Goal: Task Accomplishment & Management: Manage account settings

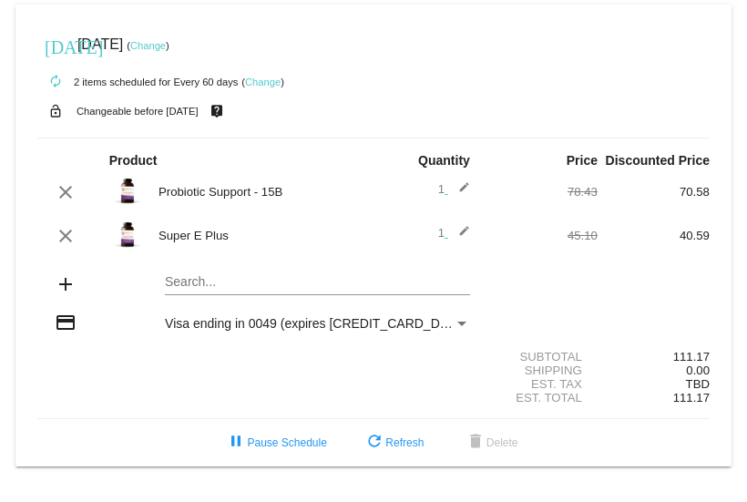
click at [107, 251] on div at bounding box center [121, 235] width 56 height 39
click at [267, 78] on link "Change" at bounding box center [263, 82] width 36 height 11
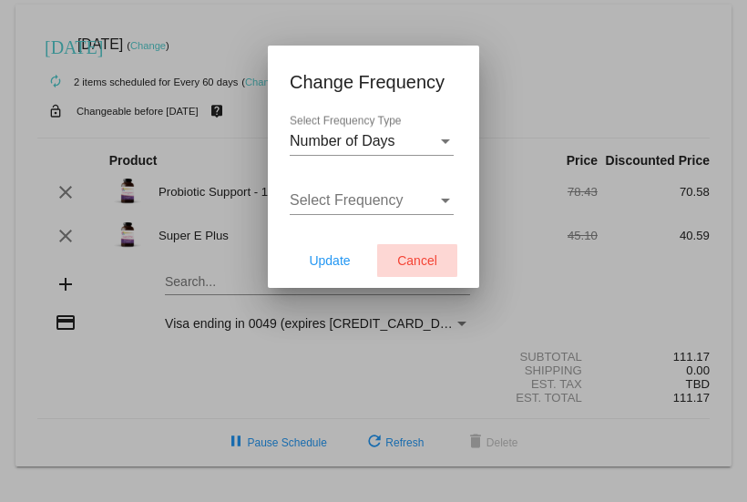
click at [412, 259] on span "Cancel" at bounding box center [417, 260] width 40 height 15
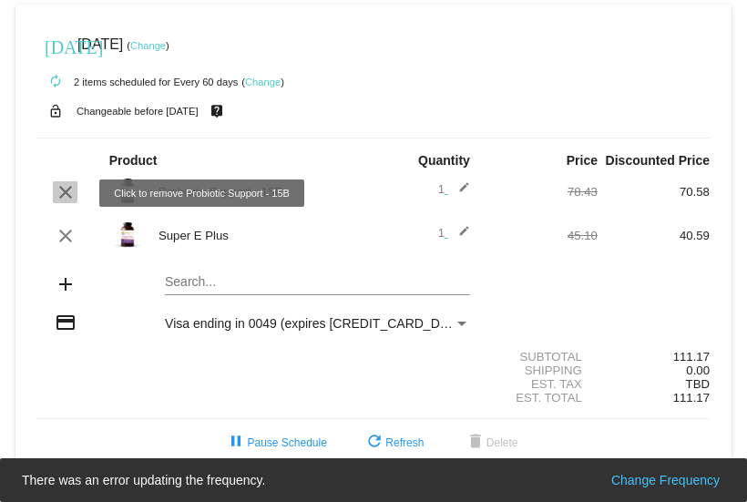
click at [66, 196] on mat-icon "clear" at bounding box center [66, 192] width 22 height 22
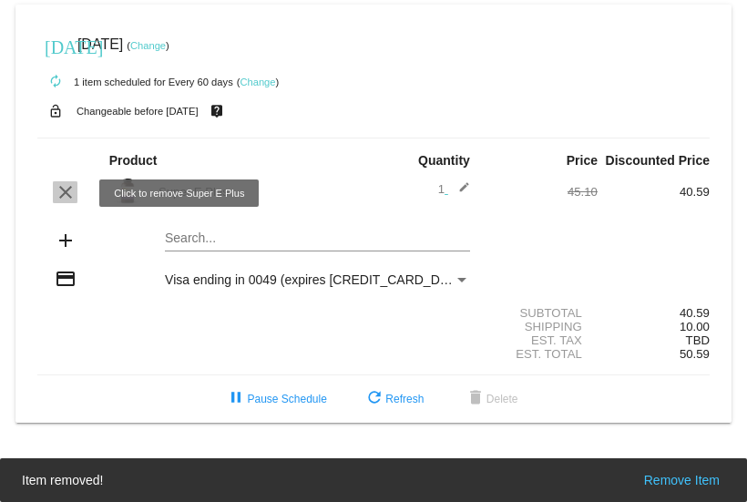
click at [66, 199] on mat-icon "clear" at bounding box center [66, 192] width 22 height 22
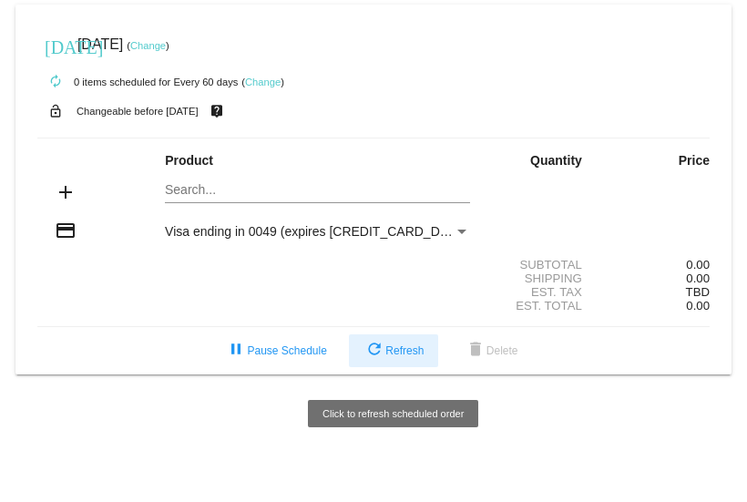
click at [412, 357] on span "refresh Refresh" at bounding box center [393, 350] width 60 height 13
